Goal: Task Accomplishment & Management: Manage account settings

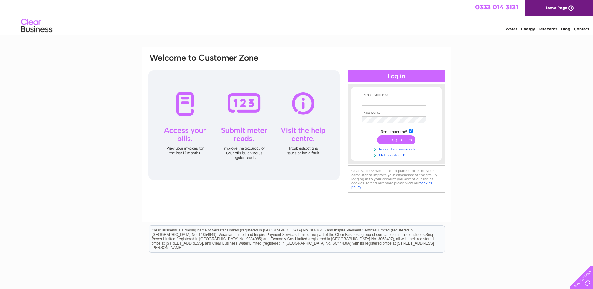
type input "andrew.godfrey@chasedevere.co.uk"
click at [391, 141] on input "submit" at bounding box center [396, 139] width 38 height 9
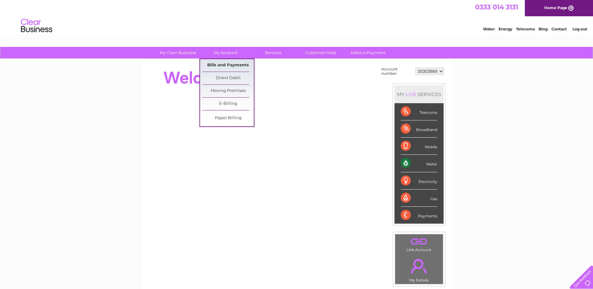
click at [234, 65] on link "Bills and Payments" at bounding box center [228, 65] width 52 height 12
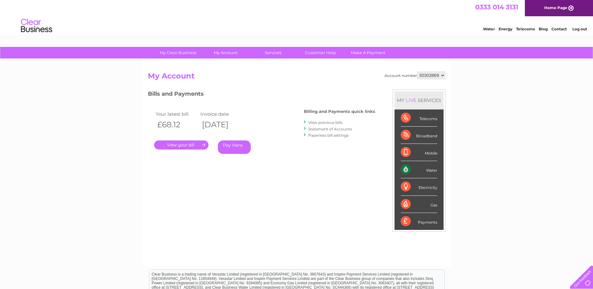
click at [188, 145] on link "." at bounding box center [181, 144] width 54 height 9
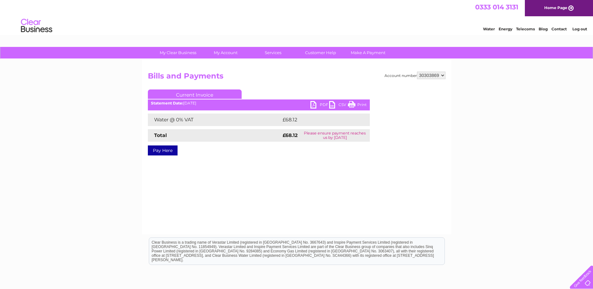
click at [311, 104] on link "PDF" at bounding box center [319, 105] width 19 height 9
